Goal: Information Seeking & Learning: Learn about a topic

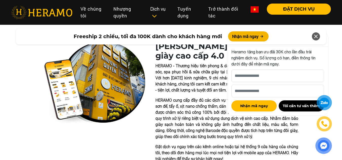
scroll to position [101, 0]
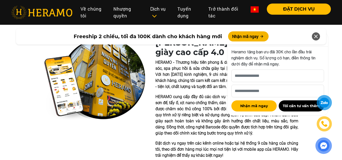
drag, startPoint x: 317, startPoint y: 37, endPoint x: 250, endPoint y: 58, distance: 69.5
click at [317, 37] on icon at bounding box center [316, 36] width 6 height 9
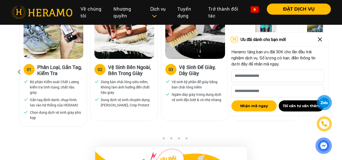
scroll to position [354, 0]
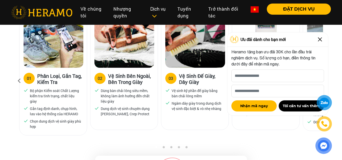
click at [318, 36] on img at bounding box center [320, 39] width 8 height 8
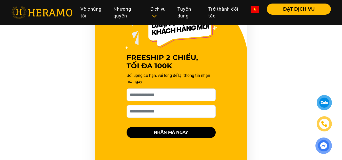
scroll to position [506, 0]
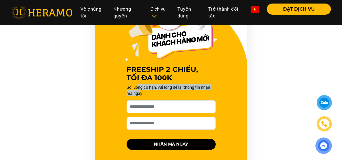
drag, startPoint x: 139, startPoint y: 85, endPoint x: 139, endPoint y: 94, distance: 8.9
click at [139, 94] on p "Số lượng có hạn, vui lòng để lại thông tin nhận mã ngay" at bounding box center [171, 90] width 89 height 12
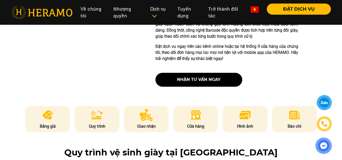
scroll to position [101, 0]
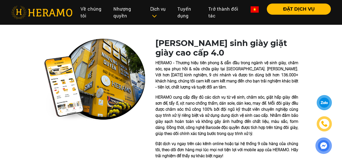
drag, startPoint x: 26, startPoint y: 31, endPoint x: 37, endPoint y: 27, distance: 11.8
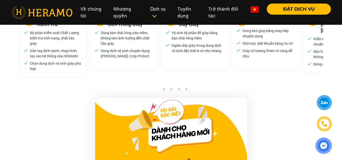
scroll to position [355, 0]
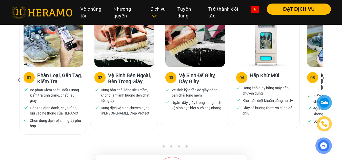
click at [112, 127] on div "02 Vệ Sinh Bên Ngoài, Bên Trong Giày Dùng bàn chải lông siêu mềm, không làm ảnh…" at bounding box center [124, 72] width 68 height 114
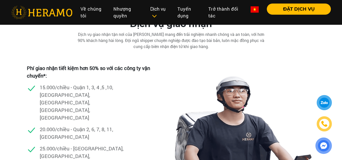
scroll to position [1417, 0]
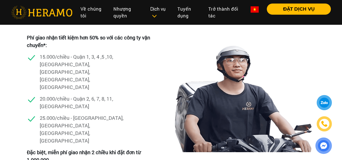
click at [151, 59] on div "15.000/chiều - Quận 1, 3, 4 ,5 ,10, [GEOGRAPHIC_DATA], [GEOGRAPHIC_DATA], [GEOG…" at bounding box center [92, 74] width 130 height 42
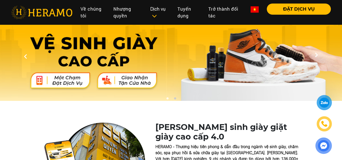
scroll to position [25, 0]
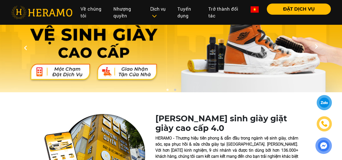
click at [28, 95] on div at bounding box center [25, 47] width 51 height 101
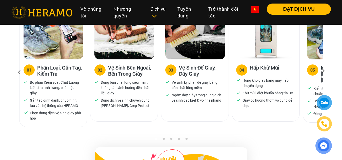
scroll to position [354, 0]
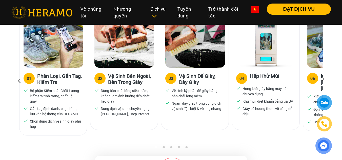
click at [4, 98] on div "Quy trình vệ sinh giày tại [GEOGRAPHIC_DATA] 01 Phân Loại, Gắn Tag, Kiểm Tra Bộ…" at bounding box center [171, 68] width 342 height 154
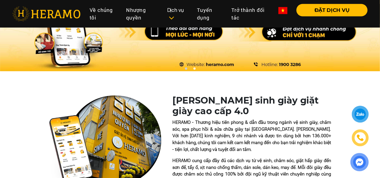
scroll to position [0, 0]
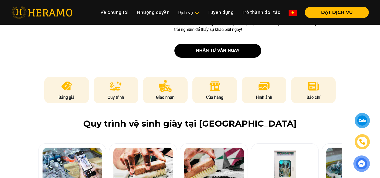
scroll to position [225, 0]
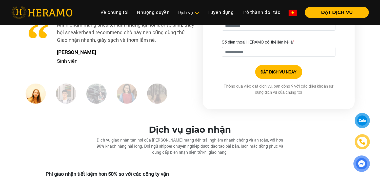
scroll to position [1293, 0]
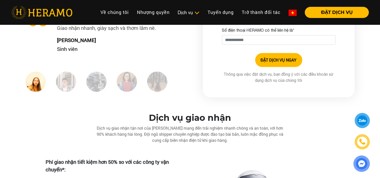
click at [68, 83] on img at bounding box center [66, 82] width 20 height 20
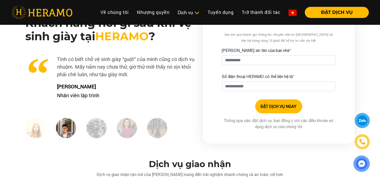
scroll to position [1237, 0]
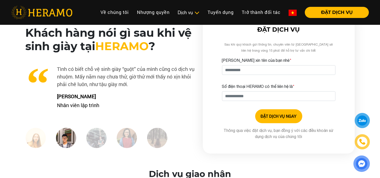
click at [97, 132] on img at bounding box center [96, 138] width 20 height 20
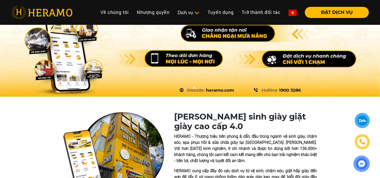
scroll to position [0, 0]
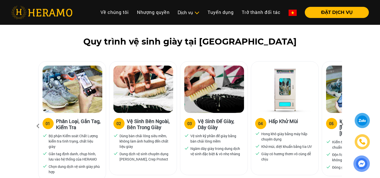
click at [340, 124] on icon at bounding box center [341, 125] width 9 height 3
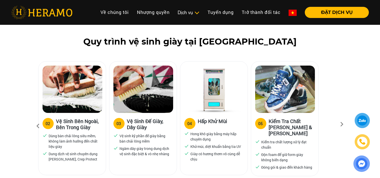
click at [342, 125] on icon at bounding box center [341, 125] width 9 height 3
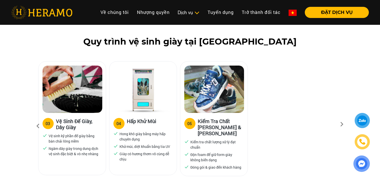
click at [37, 125] on icon at bounding box center [38, 126] width 9 height 14
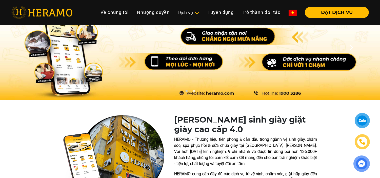
scroll to position [0, 0]
